Goal: Task Accomplishment & Management: Complete application form

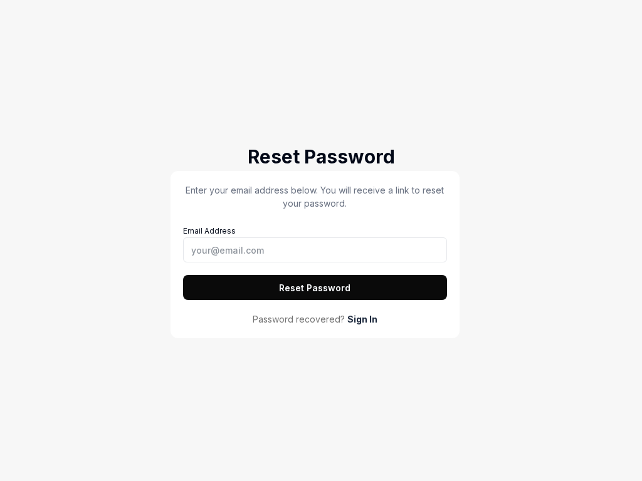
click at [315, 288] on button "Reset Password" at bounding box center [315, 287] width 264 height 25
click at [183, 275] on button "Reset Password" at bounding box center [315, 287] width 264 height 25
click at [315, 288] on button "Reset Password" at bounding box center [315, 287] width 264 height 25
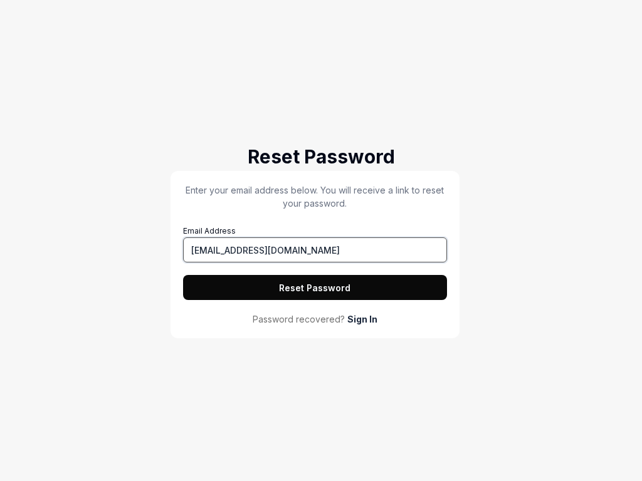
type input "tester@squidler.io"
click at [315, 288] on button "Reset Password" at bounding box center [315, 287] width 264 height 25
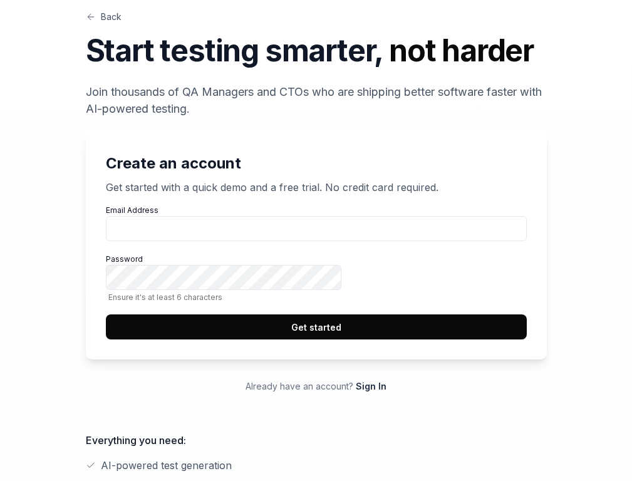
click at [484, 340] on button "Get started" at bounding box center [316, 327] width 421 height 25
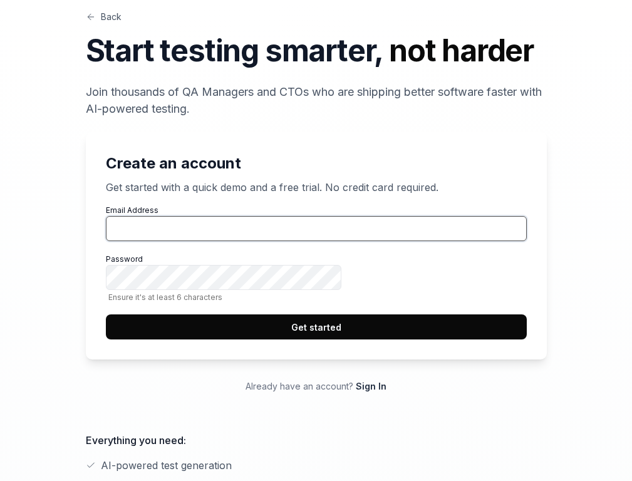
click at [484, 241] on input "Email Address" at bounding box center [316, 228] width 421 height 25
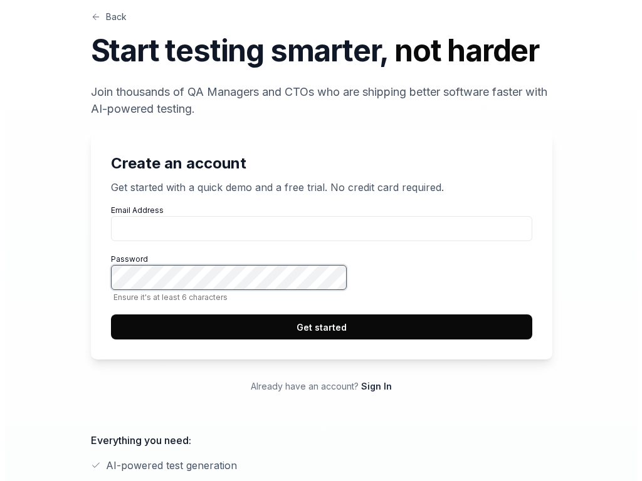
scroll to position [481, 0]
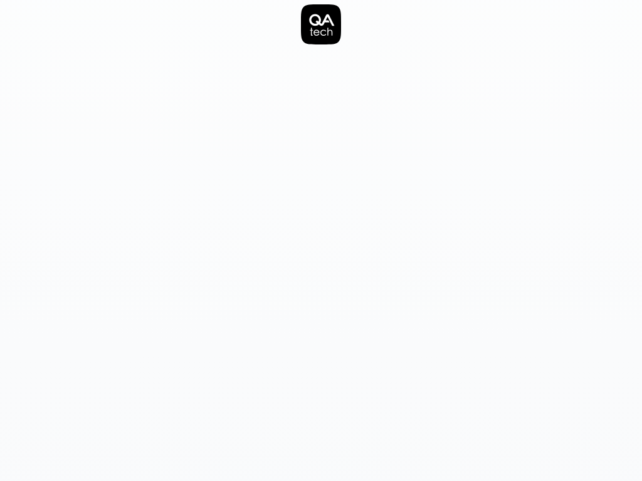
click at [321, 24] on icon at bounding box center [321, 20] width 25 height 12
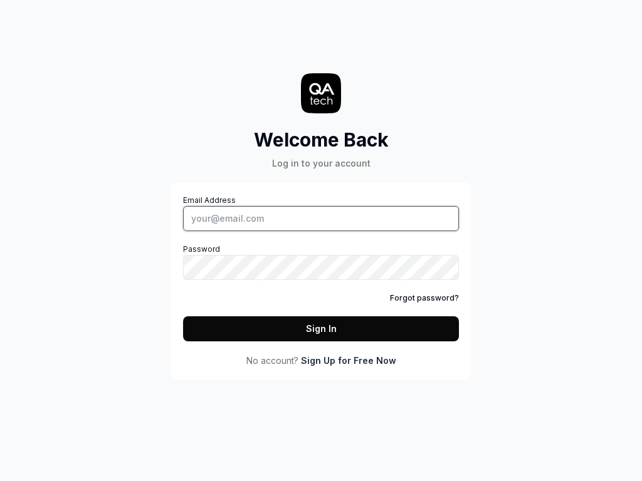
click at [321, 218] on input "Email Address" at bounding box center [321, 218] width 276 height 25
click at [348, 360] on link "Sign Up for Free Now" at bounding box center [348, 360] width 95 height 13
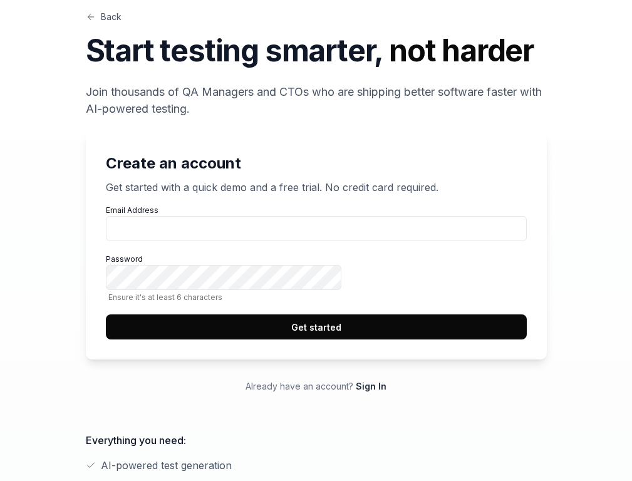
click at [484, 340] on button "Get started" at bounding box center [316, 327] width 421 height 25
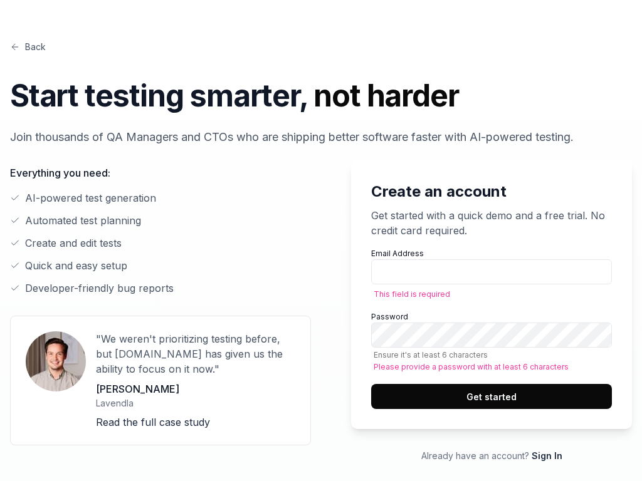
click at [152, 422] on link "Read the full case study" at bounding box center [153, 422] width 114 height 13
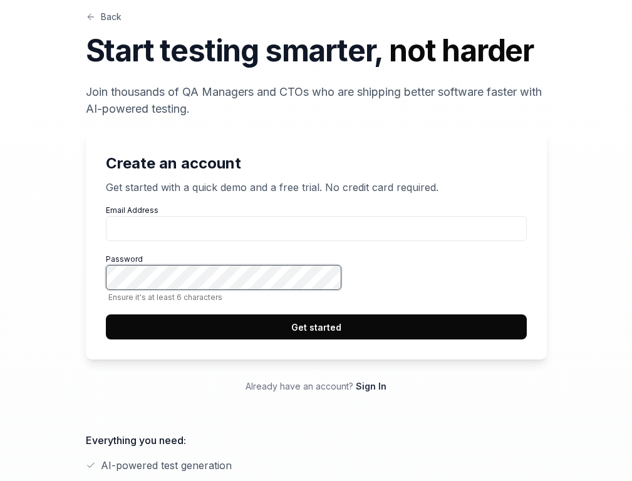
click at [106, 315] on button "Get started" at bounding box center [316, 327] width 421 height 25
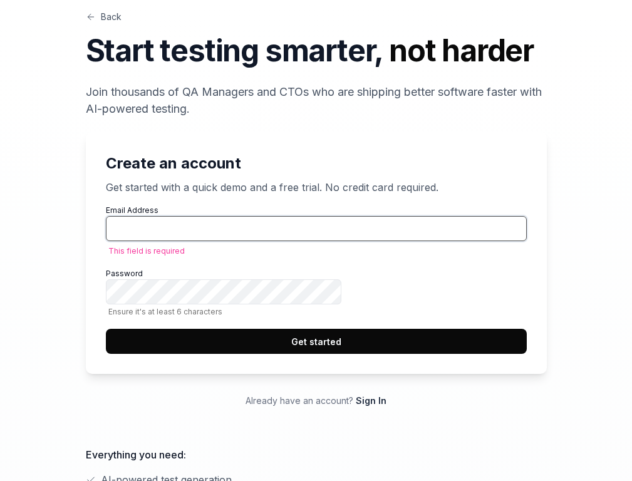
click at [106, 329] on button "Get started" at bounding box center [316, 341] width 421 height 25
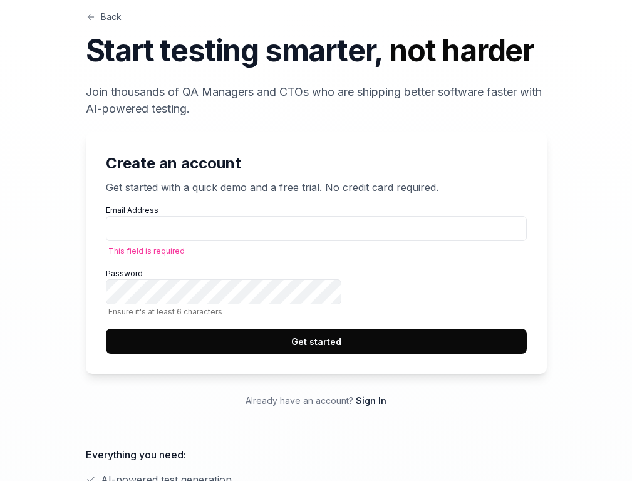
click at [86, 23] on link "Back" at bounding box center [104, 16] width 36 height 13
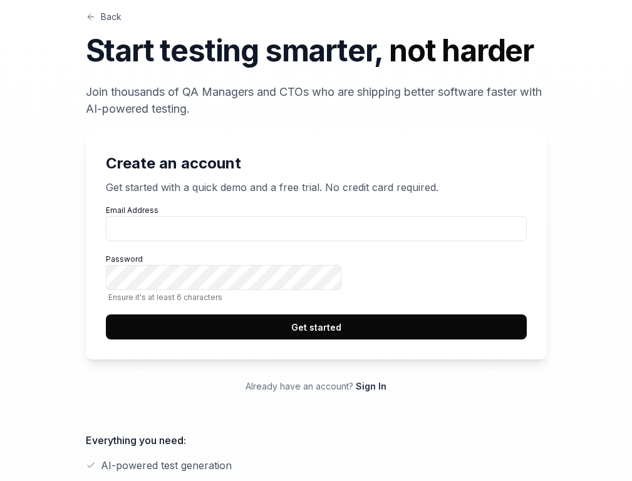
click at [484, 340] on button "Get started" at bounding box center [316, 327] width 421 height 25
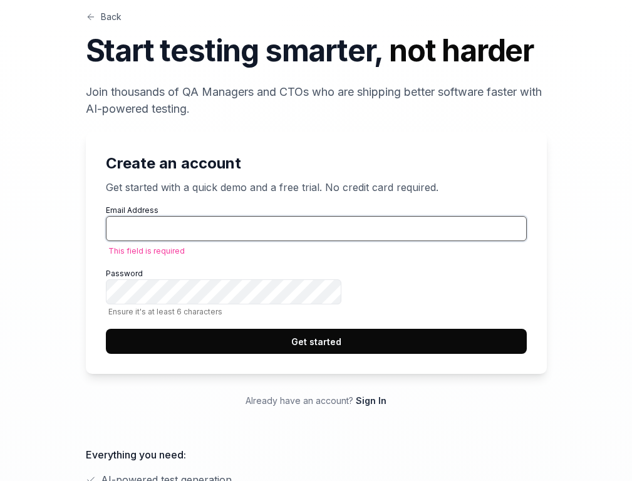
scroll to position [481, 0]
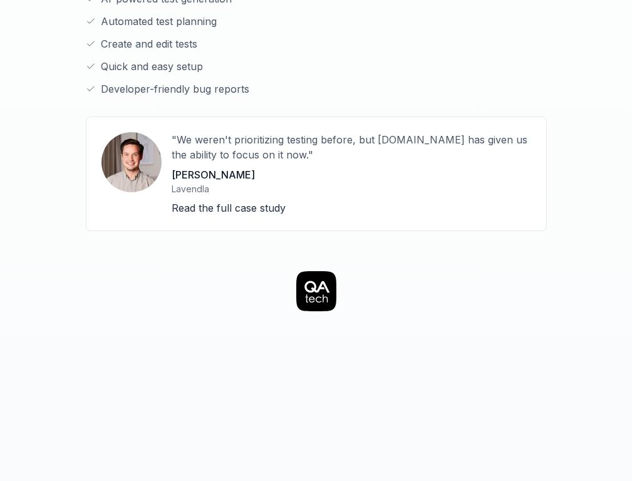
click at [316, 281] on icon at bounding box center [317, 287] width 25 height 12
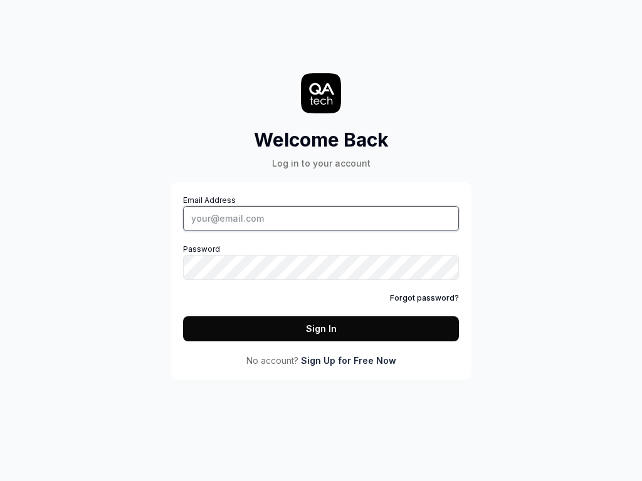
click at [321, 218] on input "Email Address" at bounding box center [321, 218] width 276 height 25
type input "tester@squidler.io"
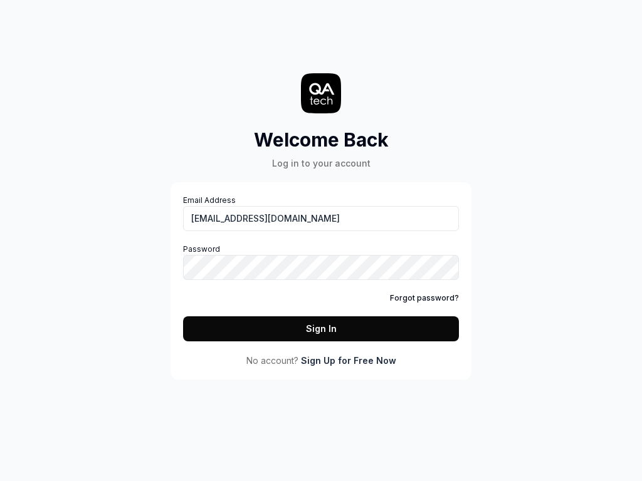
click at [321, 93] on icon at bounding box center [321, 89] width 25 height 12
click at [348, 360] on link "Sign Up for Free Now" at bounding box center [348, 360] width 95 height 13
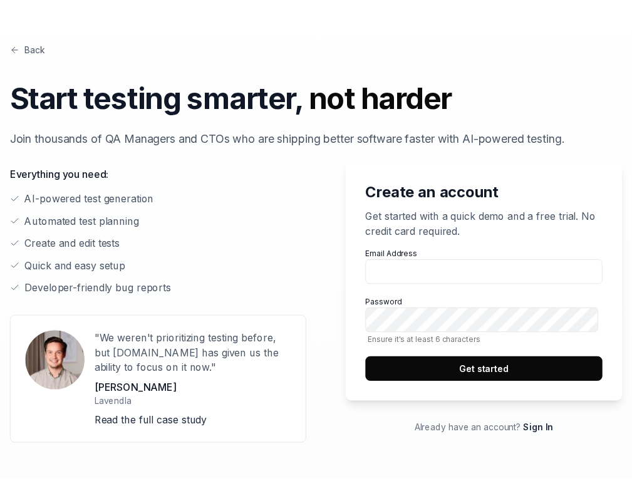
scroll to position [481, 0]
